Goal: Browse casually

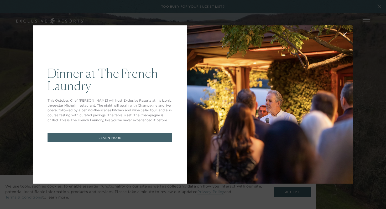
click at [225, 148] on div at bounding box center [270, 104] width 166 height 158
click at [293, 193] on div "Dinner at The French Laundry This October, Chef Thomas Keller will host Exclusi…" at bounding box center [193, 104] width 386 height 209
click at [292, 192] on div "Dinner at The French Laundry This October, Chef Thomas Keller will host Exclusi…" at bounding box center [193, 104] width 386 height 209
click at [378, 6] on div "Dinner at The French Laundry This October, Chef Thomas Keller will host Exclusi…" at bounding box center [193, 104] width 386 height 209
click at [288, 194] on div "Dinner at The French Laundry This October, Chef Thomas Keller will host Exclusi…" at bounding box center [193, 104] width 386 height 209
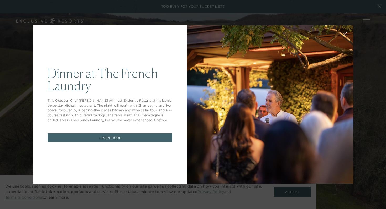
click at [288, 194] on div "Dinner at The French Laundry This October, Chef Thomas Keller will host Exclusi…" at bounding box center [193, 104] width 386 height 209
click at [380, 7] on div "Dinner at The French Laundry This October, Chef Thomas Keller will host Exclusi…" at bounding box center [193, 104] width 386 height 209
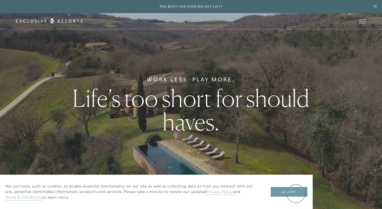
click at [296, 194] on button "Accept" at bounding box center [288, 192] width 37 height 10
